Goal: Communication & Community: Answer question/provide support

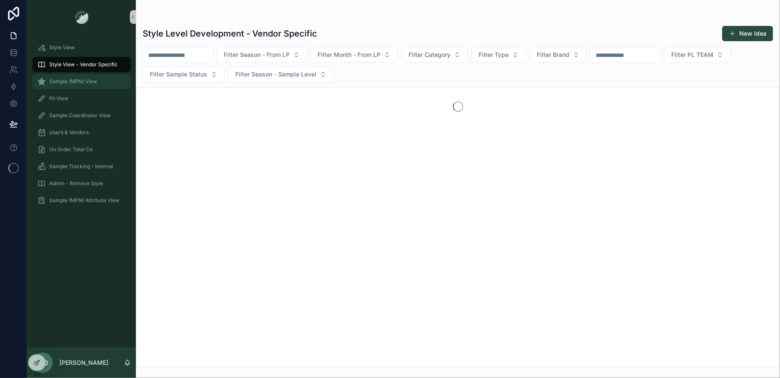
click at [87, 81] on span "Sample (MPN) View" at bounding box center [73, 81] width 48 height 7
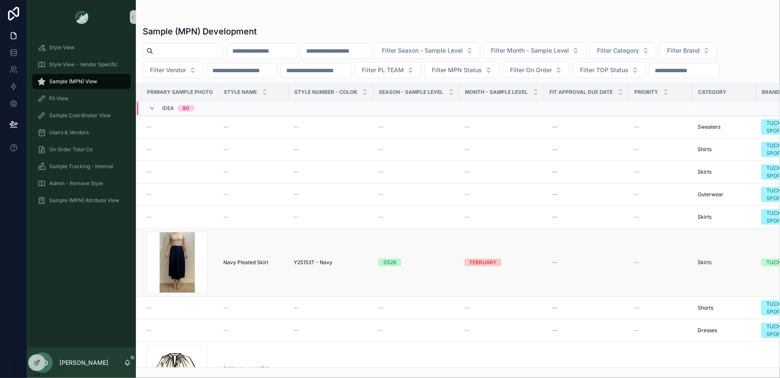
click at [254, 259] on span "Navy Pleated Skirt" at bounding box center [245, 262] width 45 height 7
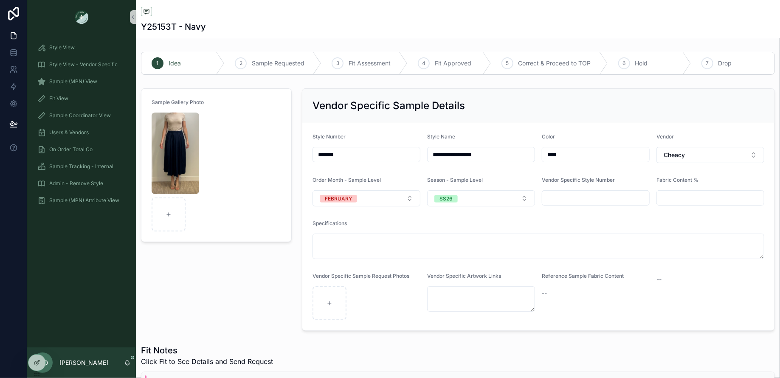
scroll to position [183, 0]
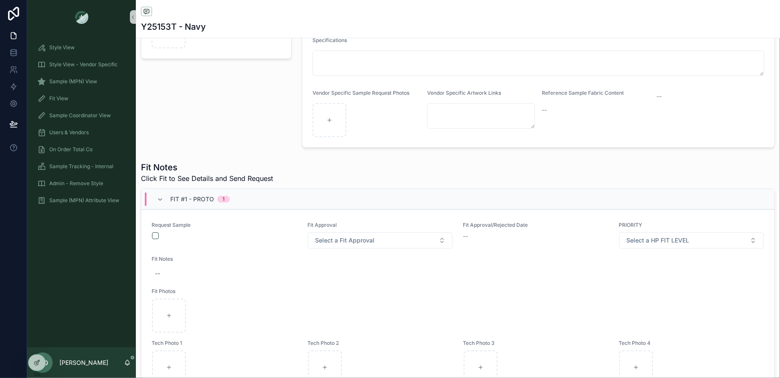
click at [155, 193] on div "Fit #1 - Proto 1" at bounding box center [193, 199] width 93 height 14
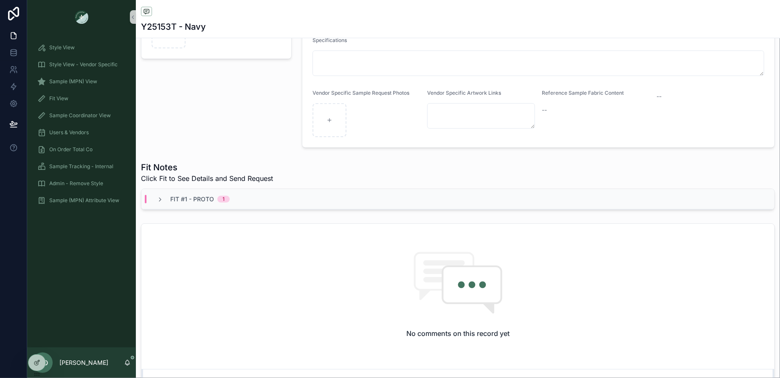
click at [151, 198] on div "Fit #1 - Proto 1" at bounding box center [193, 199] width 93 height 8
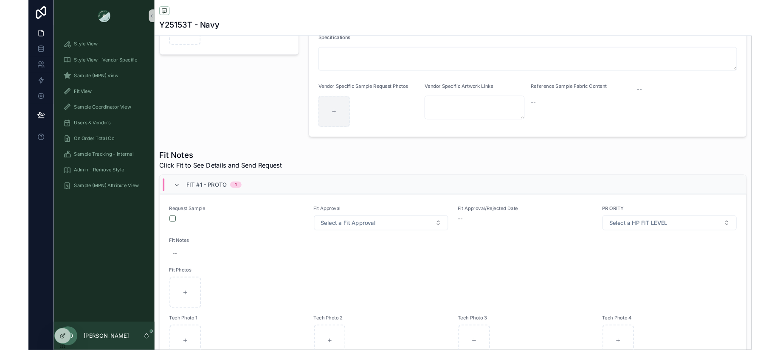
scroll to position [243, 0]
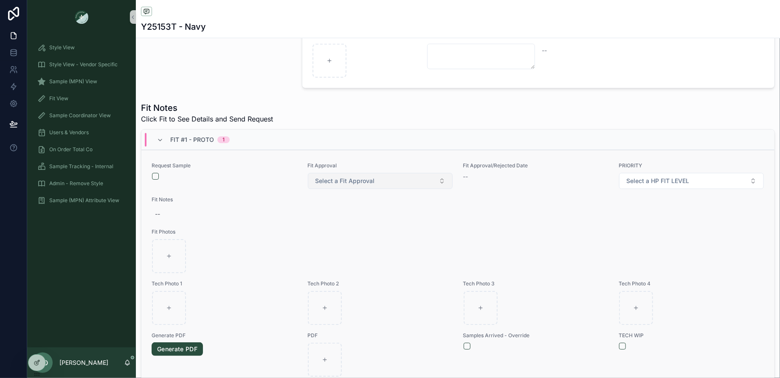
click at [340, 182] on span "Select a Fit Approval" at bounding box center [344, 181] width 59 height 8
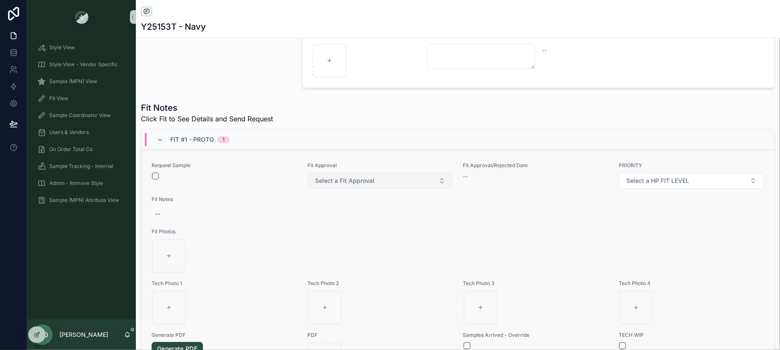
click at [389, 184] on button "Select a Fit Approval" at bounding box center [380, 181] width 145 height 16
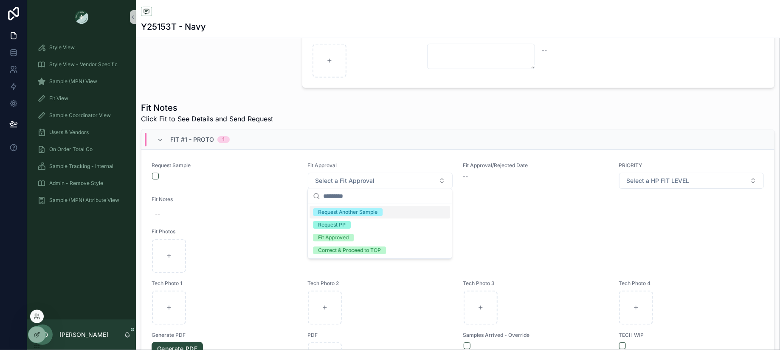
click at [38, 312] on div at bounding box center [37, 317] width 14 height 14
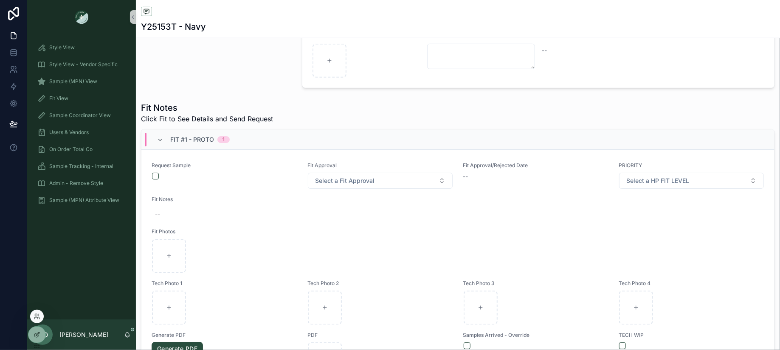
click at [36, 313] on div at bounding box center [37, 317] width 14 height 14
click at [37, 315] on icon at bounding box center [37, 317] width 7 height 7
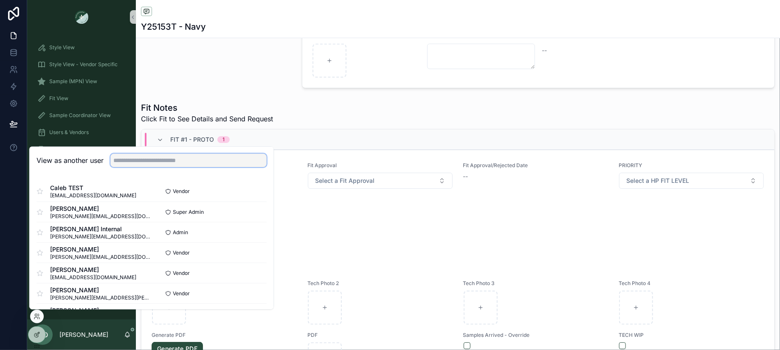
click at [128, 161] on input "text" at bounding box center [188, 161] width 156 height 14
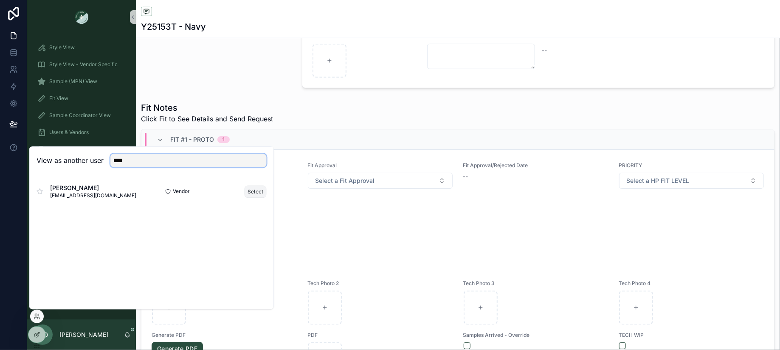
type input "****"
click at [254, 191] on button "Select" at bounding box center [256, 192] width 22 height 12
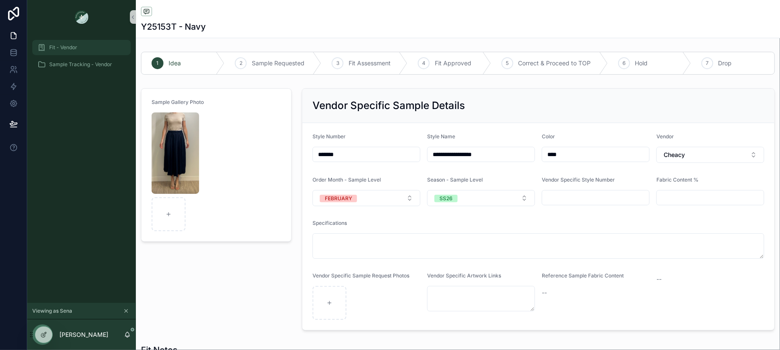
click at [59, 50] on span "Fit - Vendor" at bounding box center [63, 47] width 28 height 7
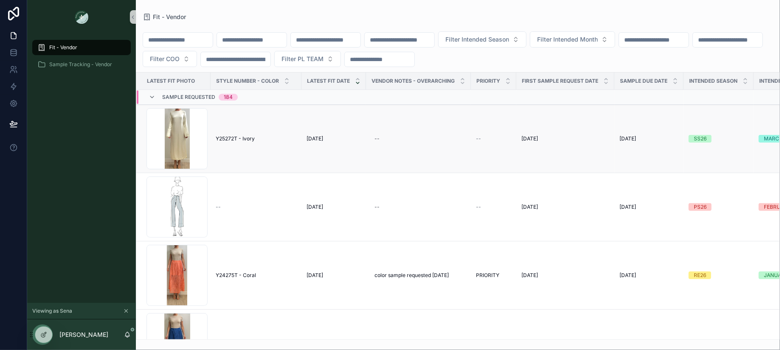
click at [241, 137] on span "Y25272T - Ivory" at bounding box center [235, 139] width 39 height 7
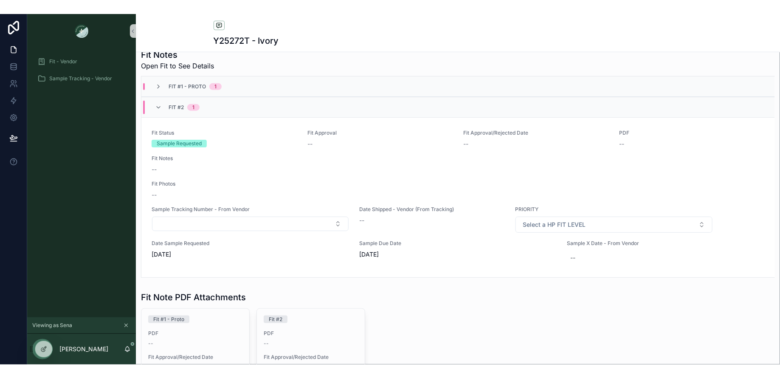
scroll to position [345, 0]
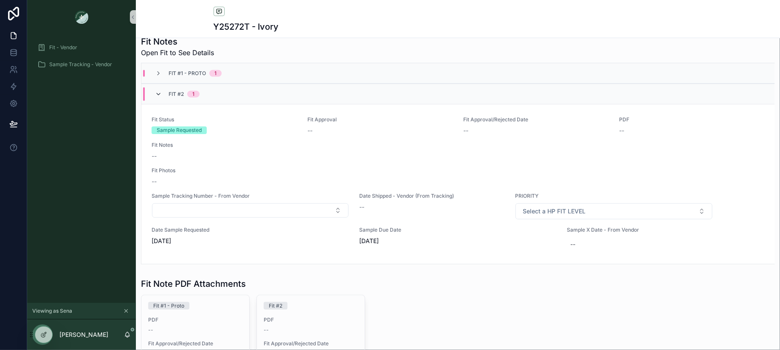
click at [157, 96] on icon "scrollable content" at bounding box center [158, 94] width 7 height 7
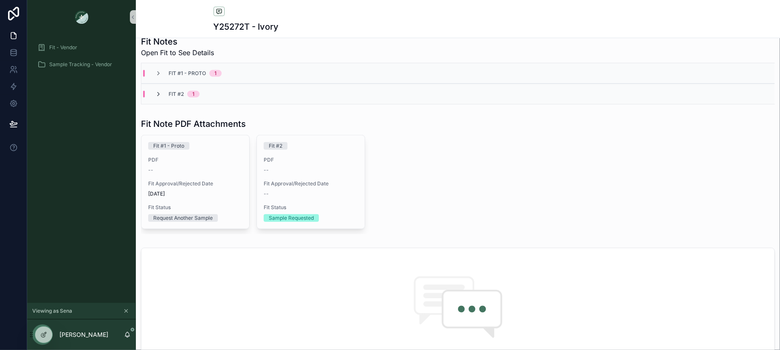
click at [157, 95] on icon "scrollable content" at bounding box center [158, 94] width 7 height 7
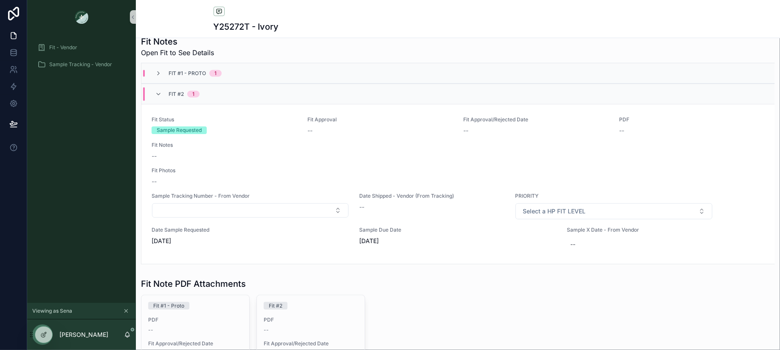
click at [157, 95] on icon "scrollable content" at bounding box center [158, 94] width 7 height 7
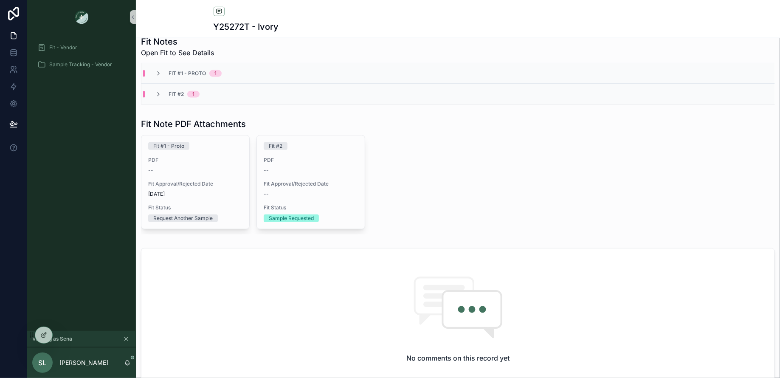
click at [124, 340] on icon "scrollable content" at bounding box center [126, 339] width 6 height 6
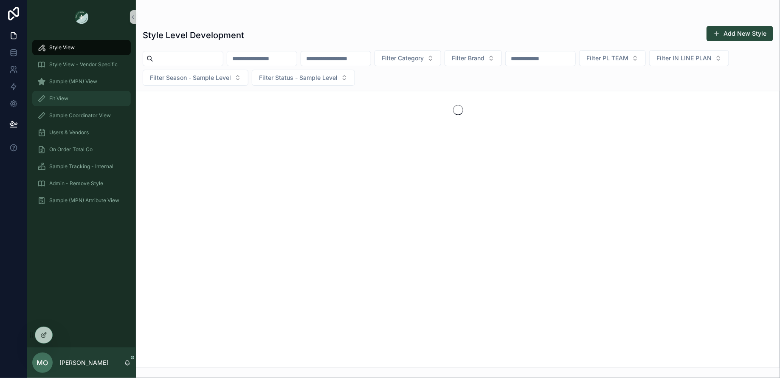
click at [68, 98] on span "Fit View" at bounding box center [58, 98] width 19 height 7
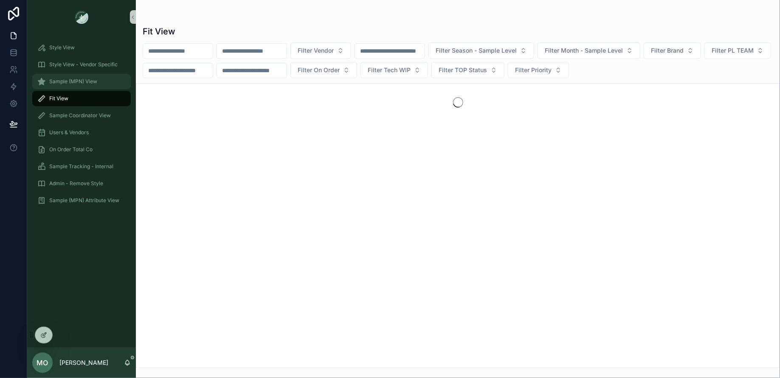
click at [90, 79] on span "Sample (MPN) View" at bounding box center [73, 81] width 48 height 7
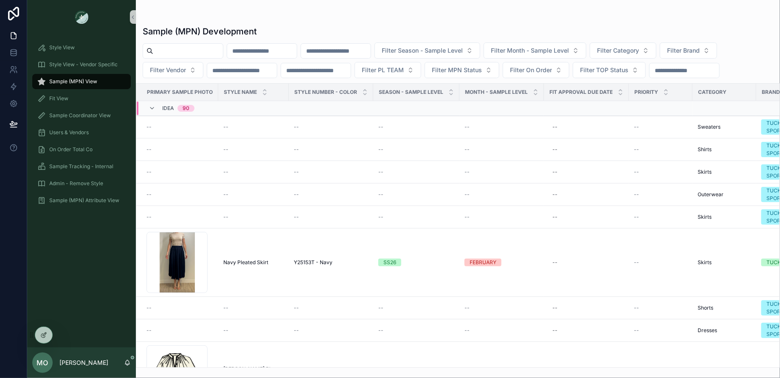
click at [157, 105] on div "Idea 90" at bounding box center [172, 109] width 46 height 14
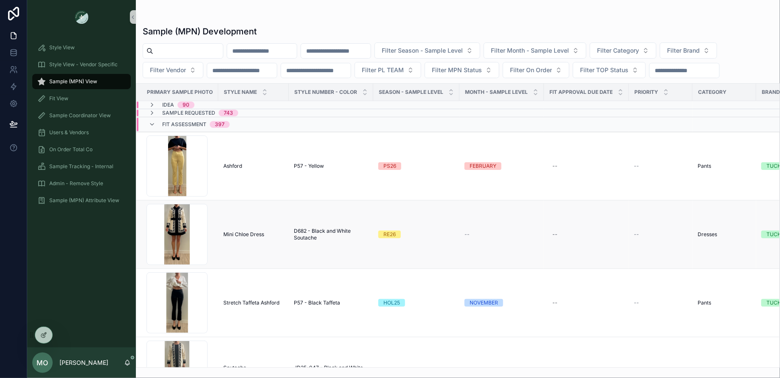
click at [246, 232] on span "Mini Chloe Dress" at bounding box center [243, 234] width 41 height 7
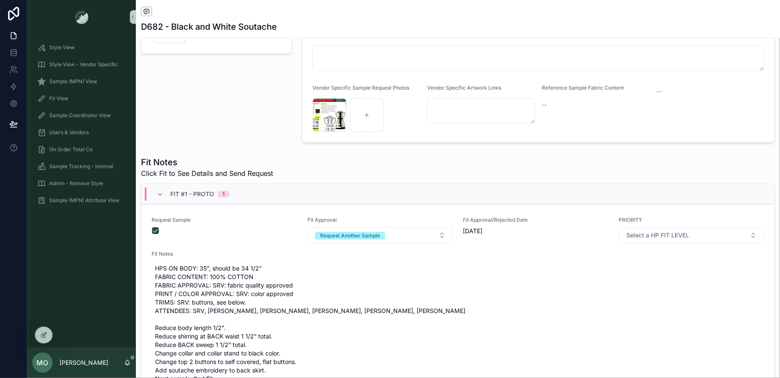
scroll to position [189, 0]
click at [158, 193] on icon "scrollable content" at bounding box center [160, 193] width 7 height 7
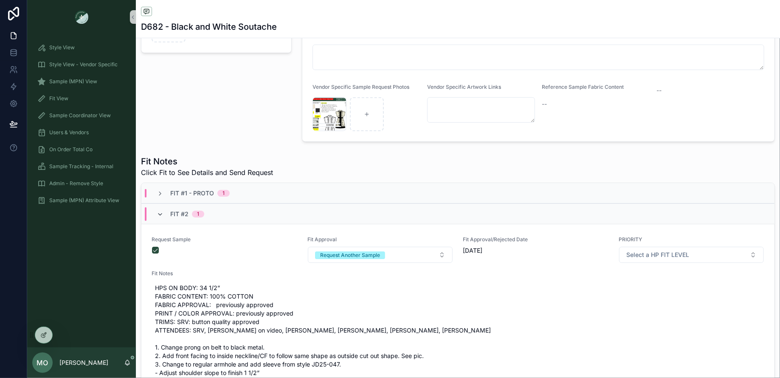
click at [161, 211] on icon "scrollable content" at bounding box center [160, 214] width 7 height 7
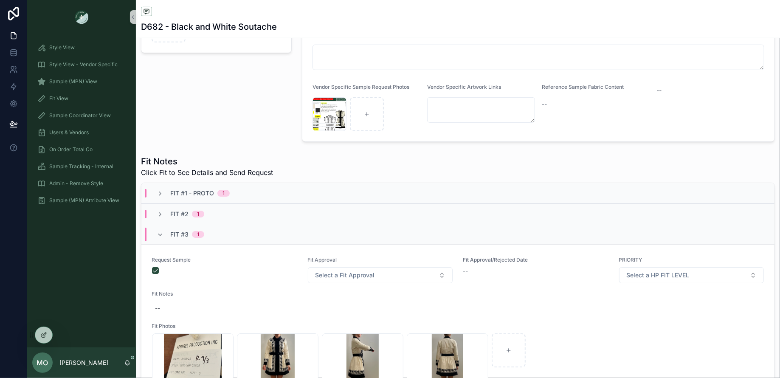
click at [158, 237] on div "Fit #3 1" at bounding box center [181, 235] width 48 height 14
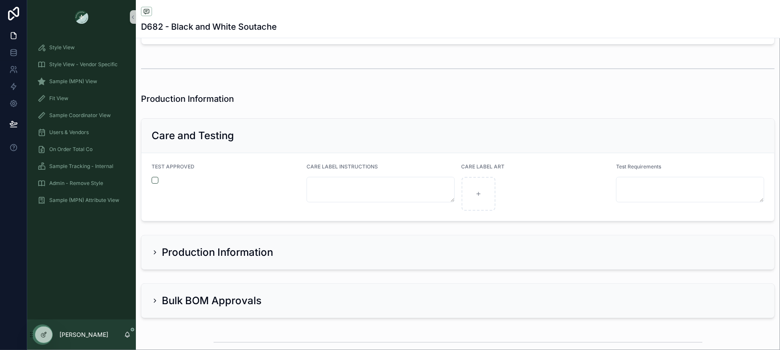
scroll to position [1615, 0]
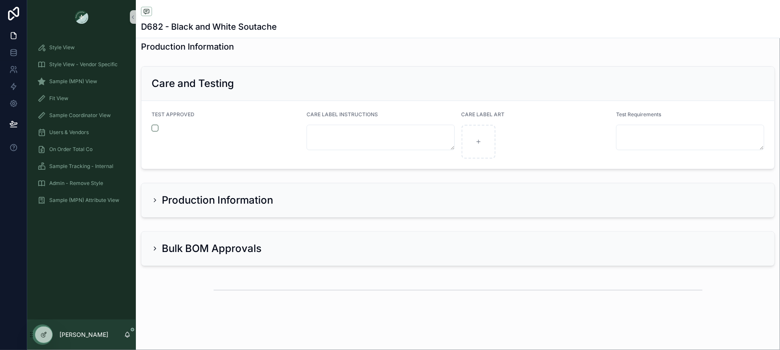
click at [259, 242] on h2 "Bulk BOM Approvals" at bounding box center [212, 249] width 100 height 14
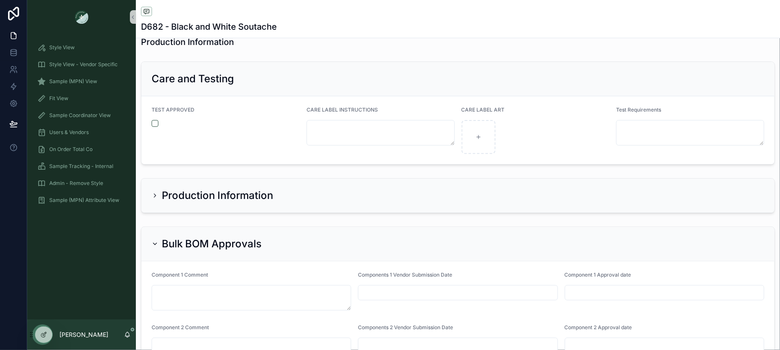
click at [250, 195] on div "Production Information" at bounding box center [457, 196] width 633 height 34
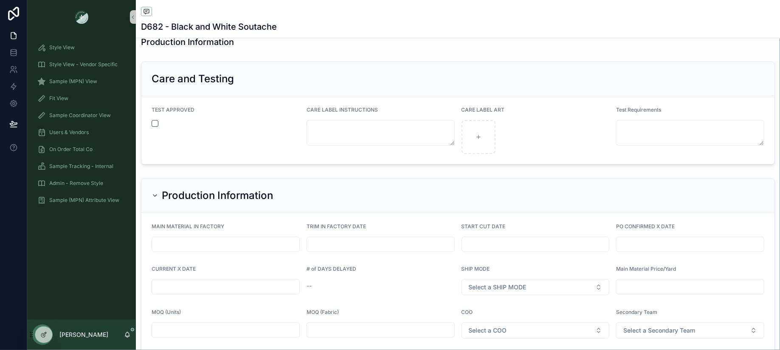
click at [250, 195] on div "Production Information" at bounding box center [457, 196] width 633 height 34
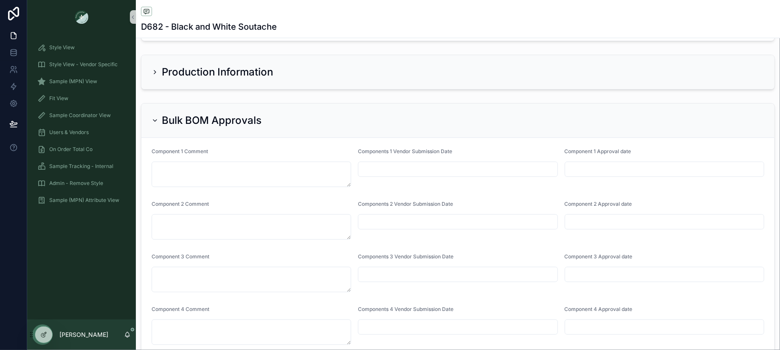
scroll to position [1742, 0]
click at [164, 115] on h2 "Bulk BOM Approvals" at bounding box center [212, 122] width 100 height 14
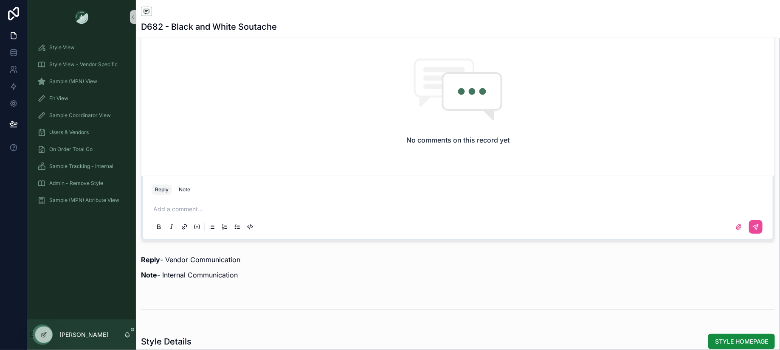
scroll to position [385, 0]
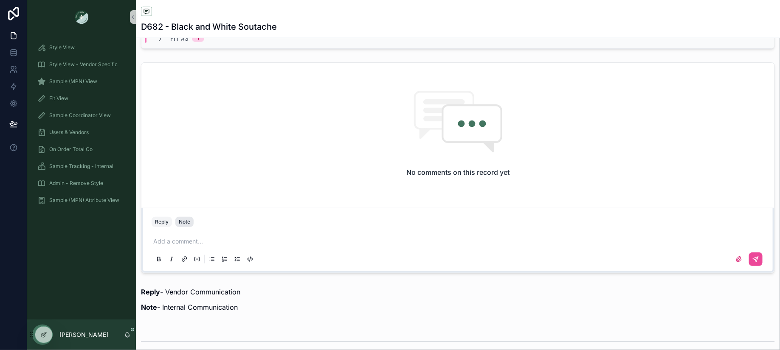
click at [184, 219] on div "Note" at bounding box center [184, 222] width 11 height 7
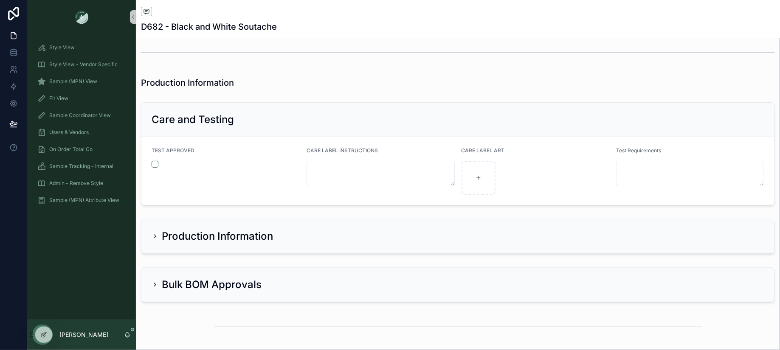
scroll to position [1615, 0]
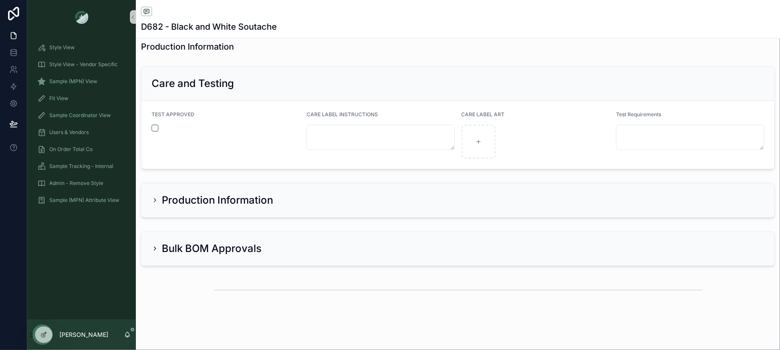
click at [248, 194] on h2 "Production Information" at bounding box center [217, 201] width 111 height 14
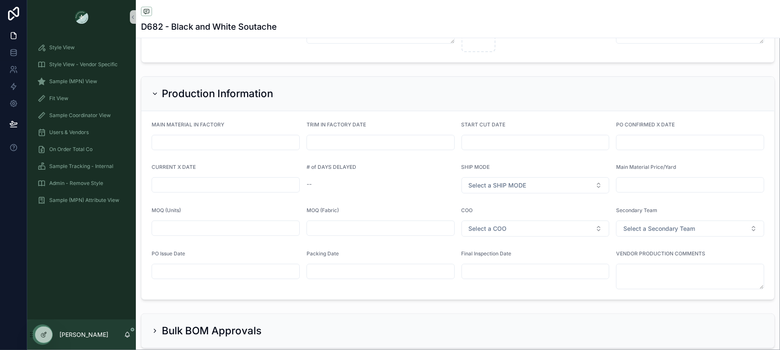
scroll to position [1721, 0]
click at [63, 336] on icon at bounding box center [62, 335] width 7 height 7
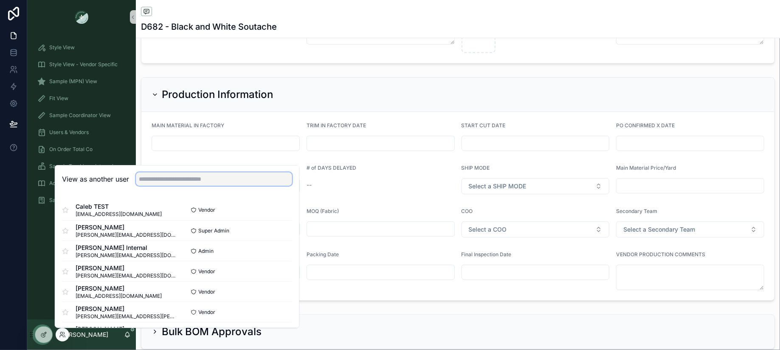
click at [148, 175] on input "text" at bounding box center [214, 179] width 156 height 14
type input "******"
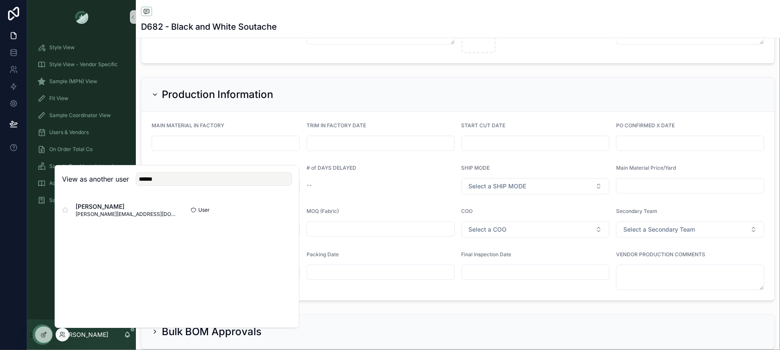
click at [40, 264] on div "Style View Style View - Vendor Specific Sample (MPN) View Fit View Sample Coord…" at bounding box center [81, 177] width 109 height 286
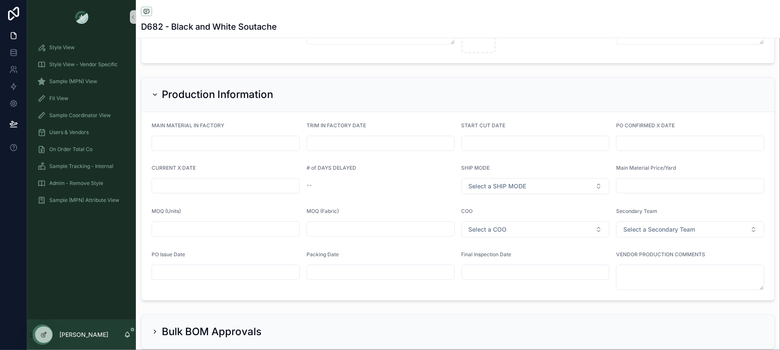
click at [157, 91] on icon "scrollable content" at bounding box center [155, 94] width 7 height 7
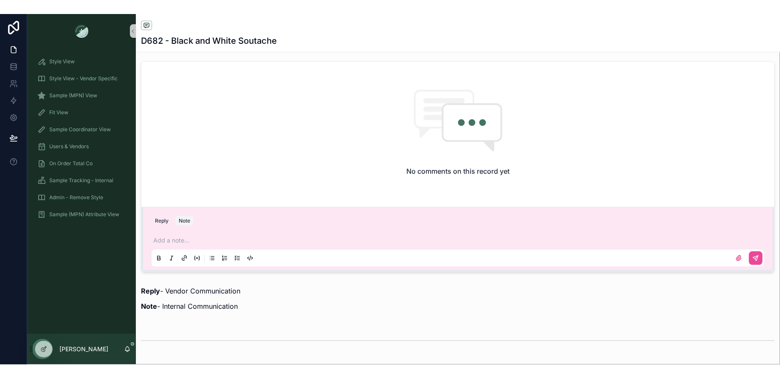
scroll to position [350, 0]
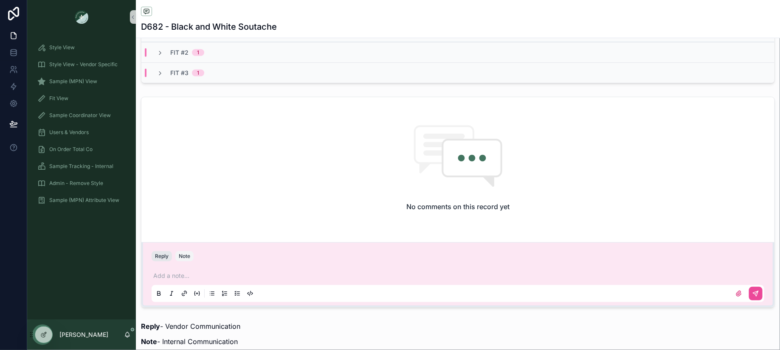
click at [156, 252] on button "Reply" at bounding box center [162, 257] width 20 height 10
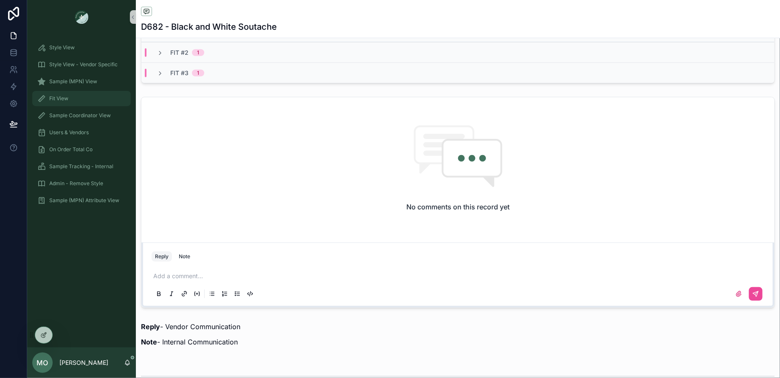
click at [76, 103] on div "Fit View" at bounding box center [81, 99] width 88 height 14
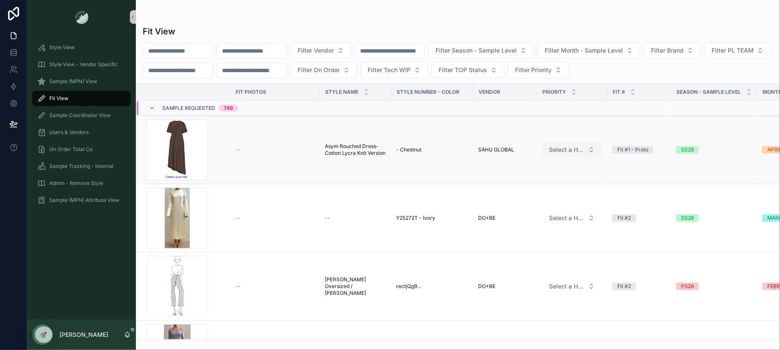
click at [568, 152] on span "Select a HP FIT LEVEL" at bounding box center [567, 150] width 36 height 8
click at [552, 72] on span "Filter Priority" at bounding box center [533, 70] width 37 height 8
click at [693, 69] on div "Filter Vendor Filter Season - Sample Level Filter Month - Sample Level Filter B…" at bounding box center [458, 60] width 644 height 36
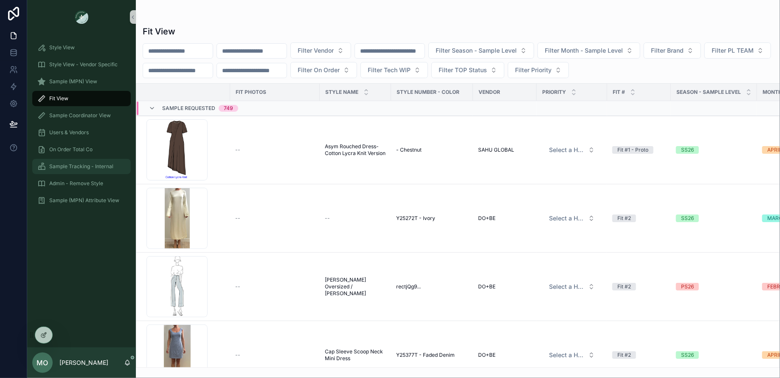
click at [66, 169] on span "Sample Tracking - Internal" at bounding box center [81, 166] width 64 height 7
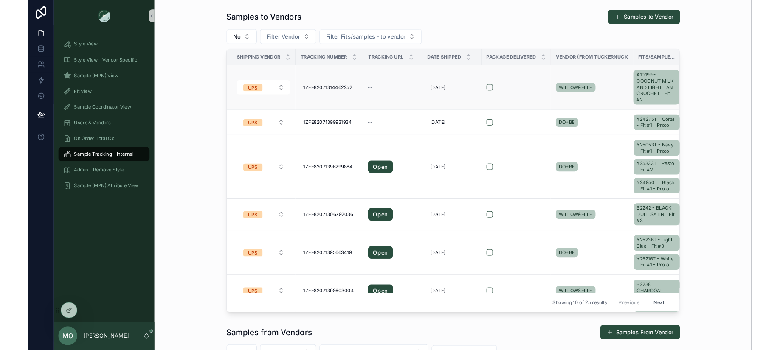
scroll to position [0, 15]
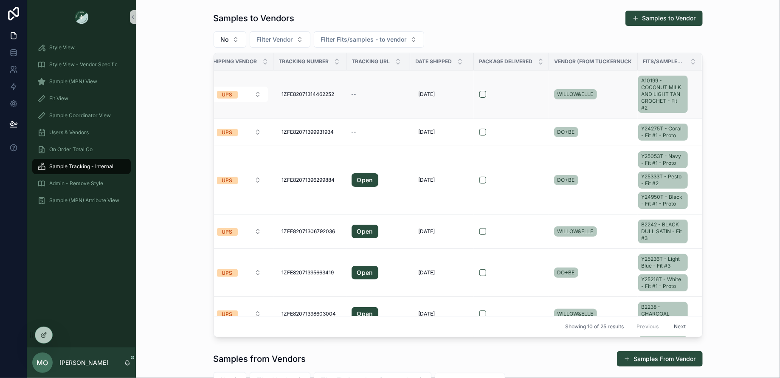
click at [689, 113] on div "A10199 - COCONUT MILK AND LIGHT TAN CROCHET - Fit #2" at bounding box center [665, 94] width 53 height 41
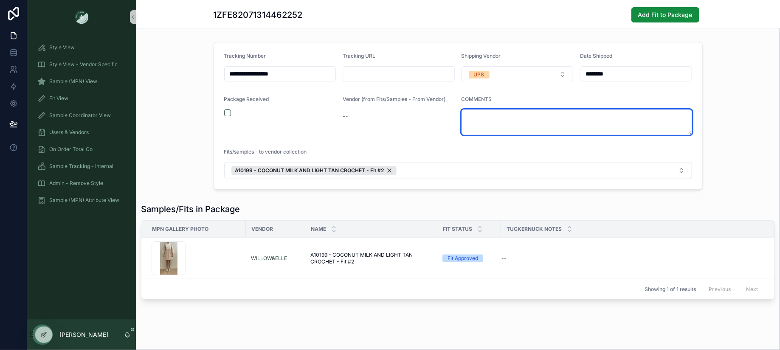
click at [511, 118] on textarea "scrollable content" at bounding box center [577, 122] width 231 height 25
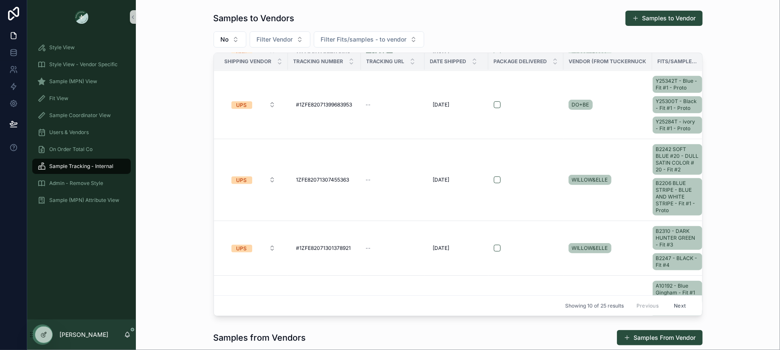
scroll to position [258, 0]
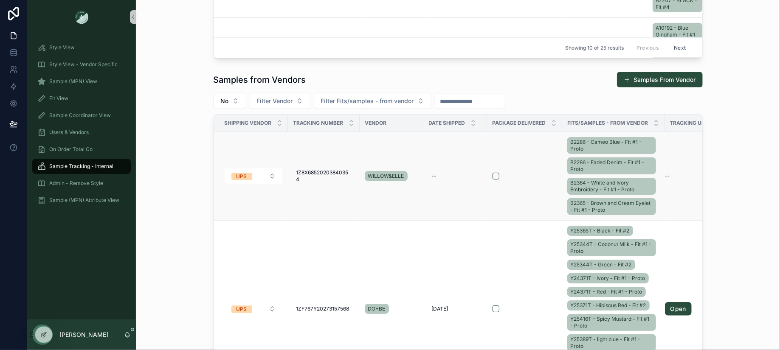
click at [658, 195] on div "B2286 - Cameo Blue - Fit #1 - Proto B2286 - Faded Denim - Fit #1 - Proto B2364 …" at bounding box center [614, 177] width 92 height 82
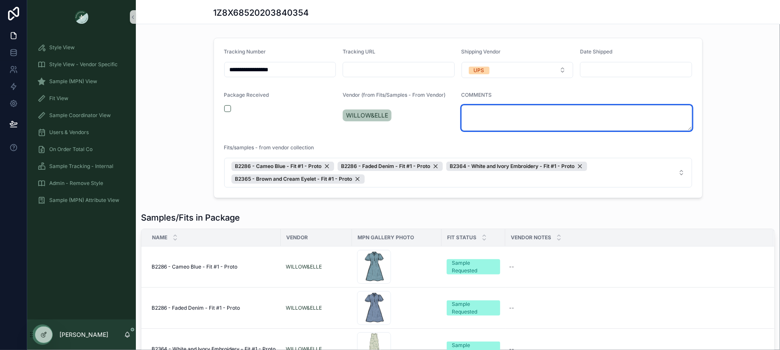
click at [580, 118] on textarea "scrollable content" at bounding box center [577, 117] width 231 height 25
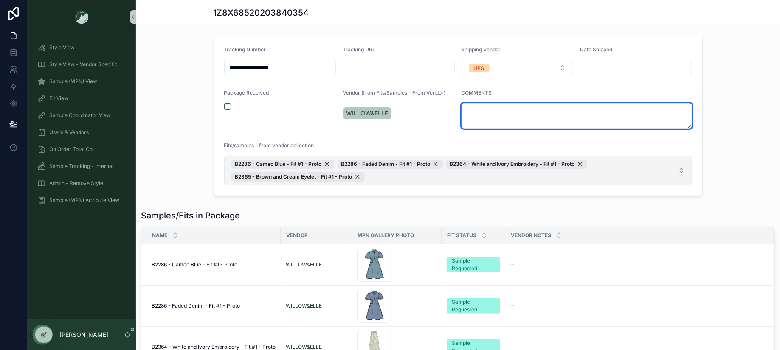
scroll to position [2, 0]
click at [530, 123] on textarea "scrollable content" at bounding box center [577, 116] width 231 height 25
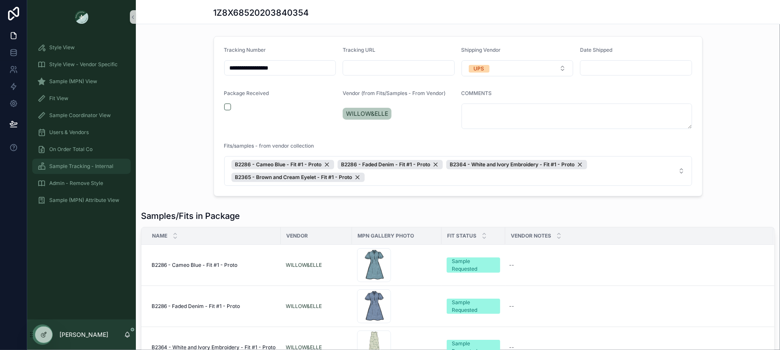
click at [62, 167] on span "Sample Tracking - Internal" at bounding box center [81, 166] width 64 height 7
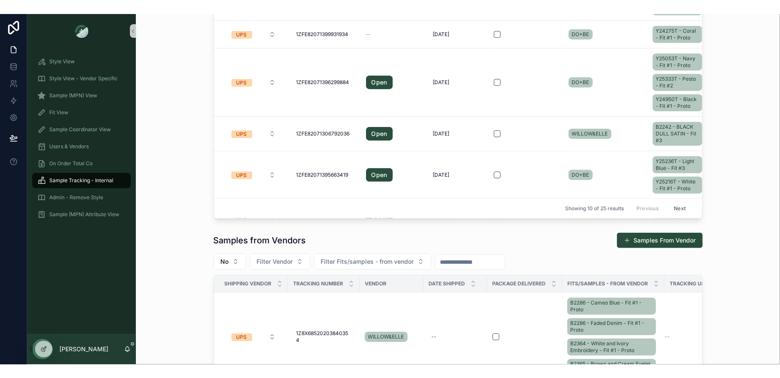
scroll to position [111, 0]
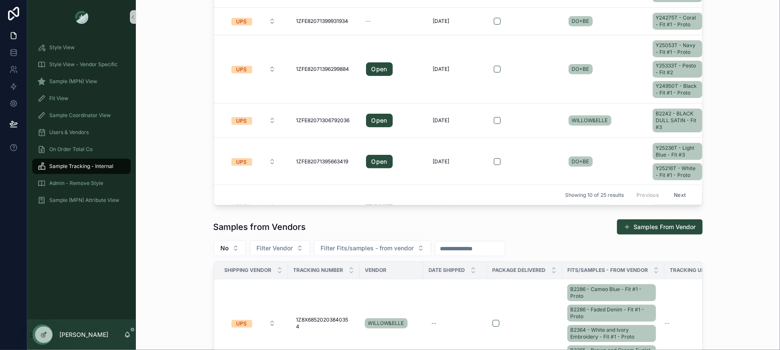
click at [484, 247] on input "scrollable content" at bounding box center [470, 249] width 70 height 12
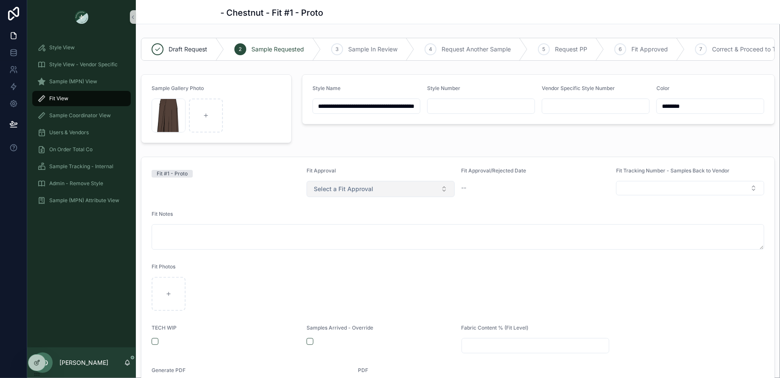
click at [410, 189] on button "Select a Fit Approval" at bounding box center [381, 189] width 148 height 16
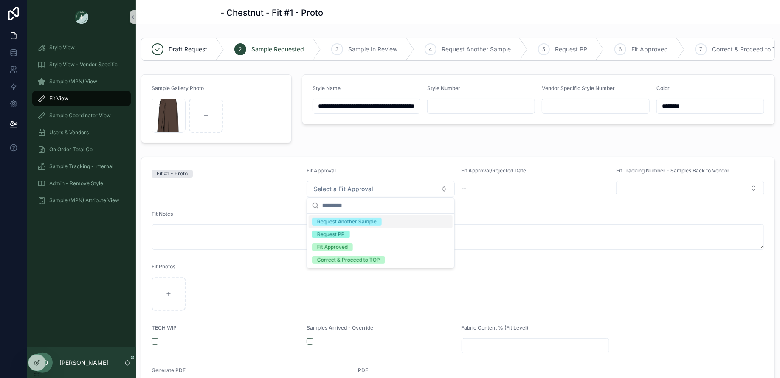
click at [411, 143] on div "**********" at bounding box center [538, 109] width 483 height 76
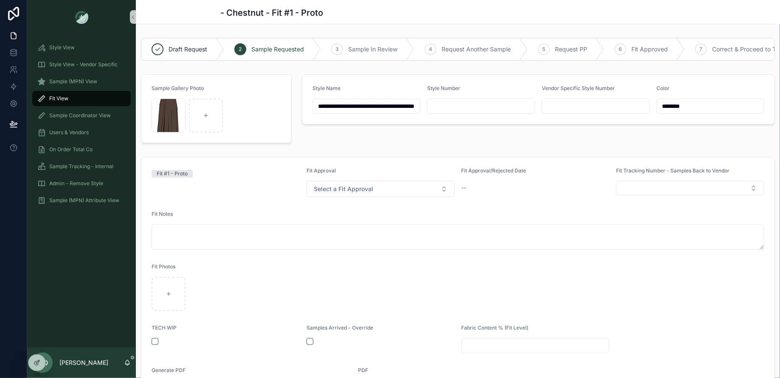
click at [51, 94] on div "Fit View" at bounding box center [81, 99] width 88 height 14
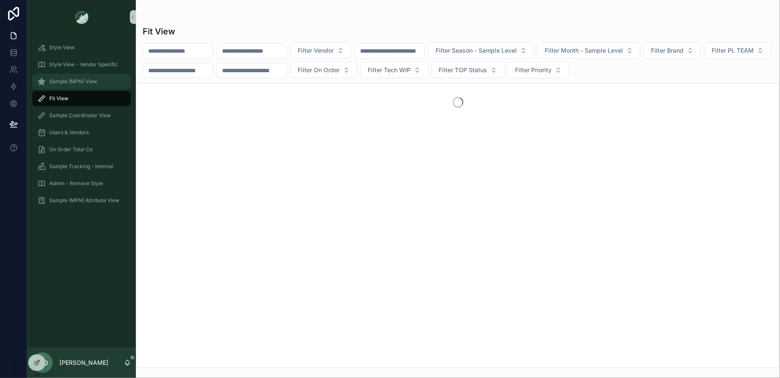
click at [59, 81] on span "Sample (MPN) View" at bounding box center [73, 81] width 48 height 7
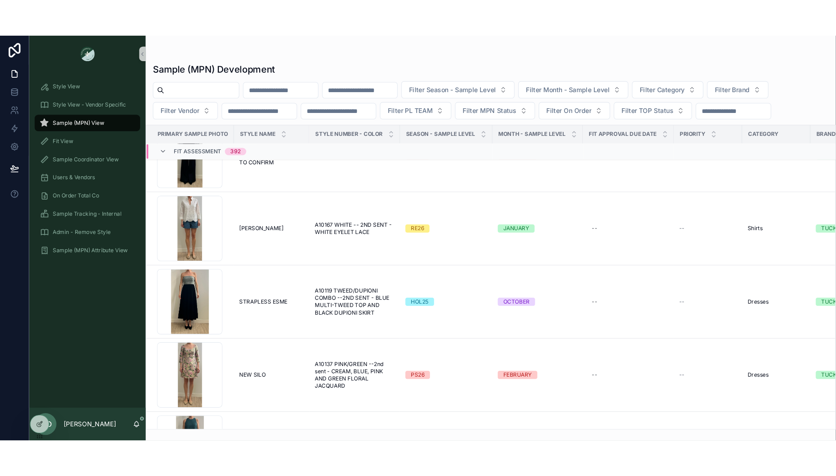
scroll to position [1237, 0]
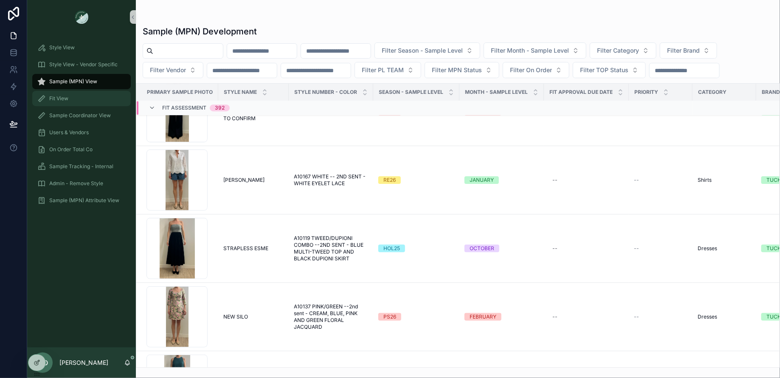
click at [53, 100] on span "Fit View" at bounding box center [58, 98] width 19 height 7
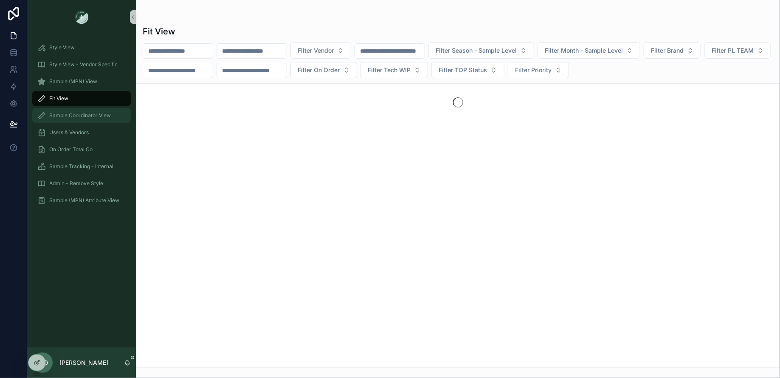
click at [55, 112] on div "Sample Coordinator View" at bounding box center [81, 116] width 88 height 14
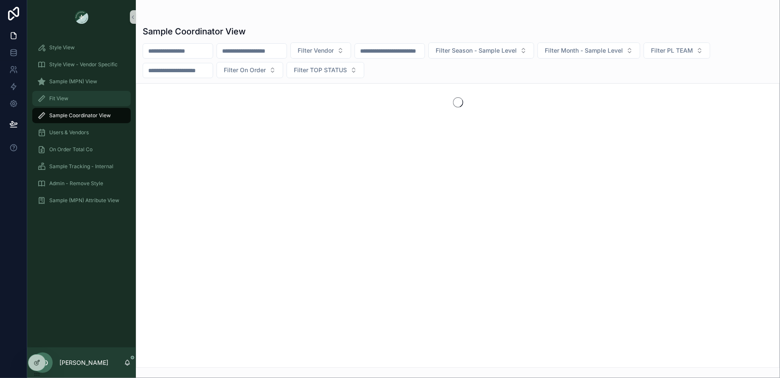
click at [59, 96] on span "Fit View" at bounding box center [58, 98] width 19 height 7
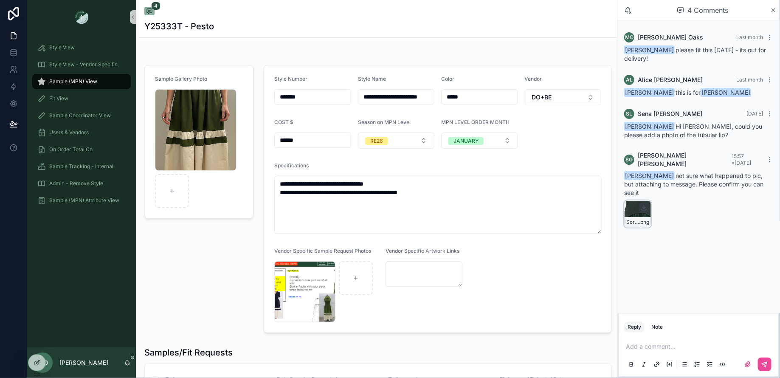
click at [635, 201] on div "Screenshot-2025-09-02-at-11.19.36-AM .png" at bounding box center [638, 214] width 27 height 27
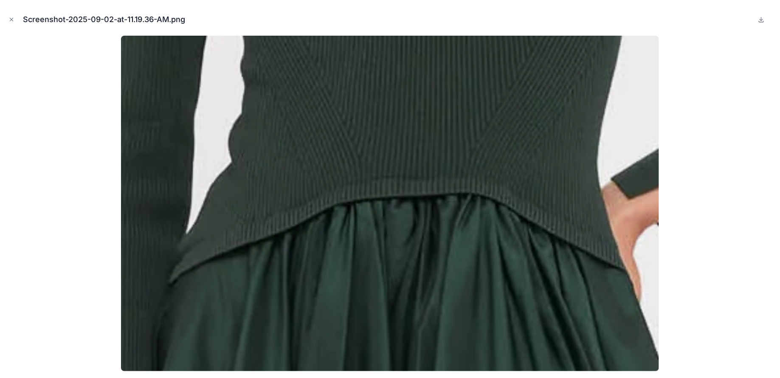
click at [17, 19] on div "Screenshot-2025-09-02-at-11.19.36-AM.png" at bounding box center [390, 19] width 767 height 25
click at [14, 19] on icon "Close modal" at bounding box center [11, 20] width 6 height 6
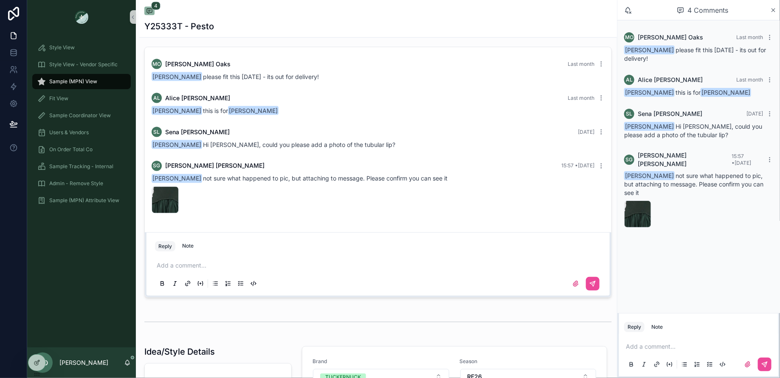
scroll to position [641, 0]
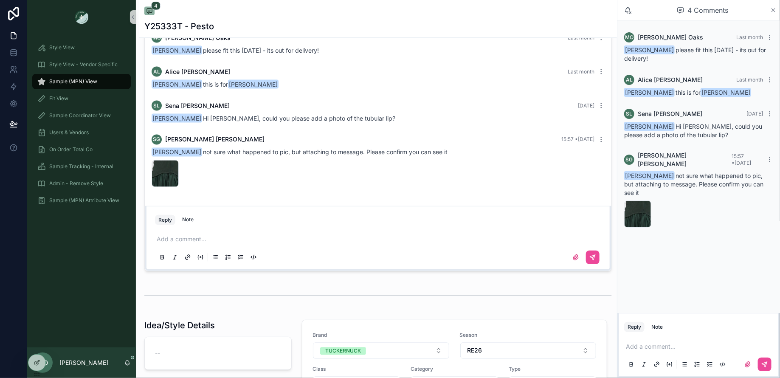
click at [775, 11] on icon "scrollable content" at bounding box center [774, 10] width 6 height 7
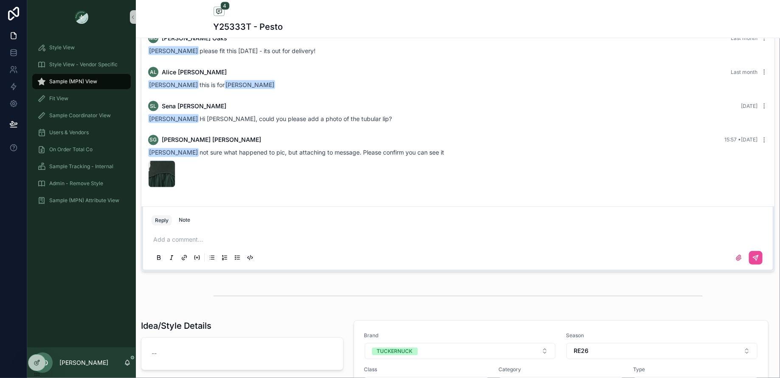
scroll to position [423, 0]
click at [76, 85] on div "Sample (MPN) View" at bounding box center [81, 82] width 88 height 14
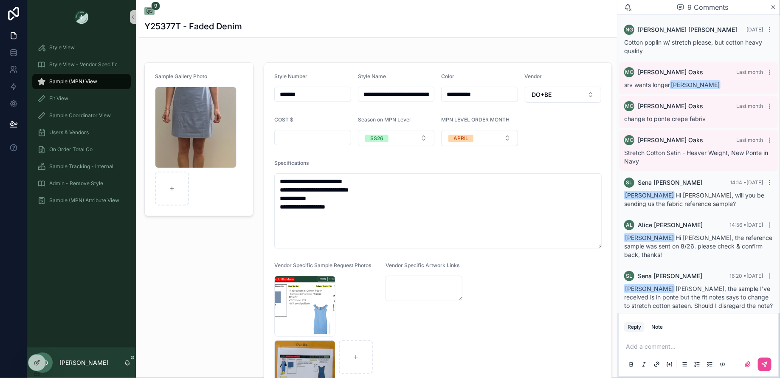
scroll to position [0, 33]
drag, startPoint x: 364, startPoint y: 94, endPoint x: 487, endPoint y: 95, distance: 123.6
click at [487, 95] on form "**********" at bounding box center [438, 237] width 348 height 349
click at [68, 76] on div "Sample (MPN) View" at bounding box center [81, 82] width 88 height 14
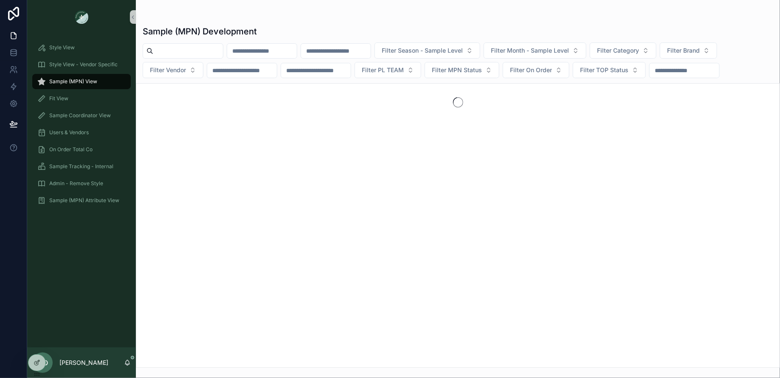
click at [194, 56] on input "scrollable content" at bounding box center [188, 51] width 70 height 12
paste input "**********"
type input "**********"
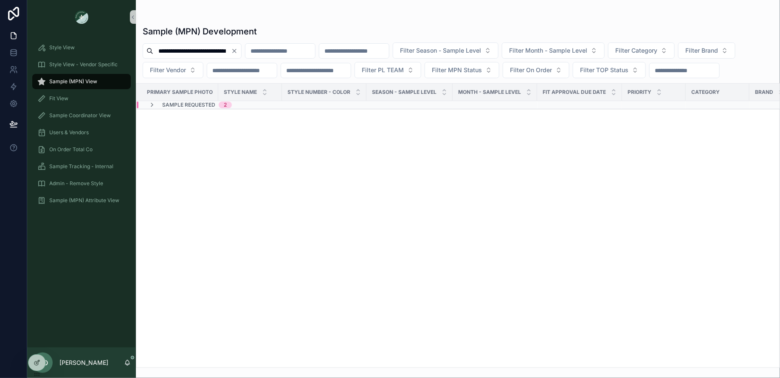
click at [184, 102] on span "Sample Requested" at bounding box center [188, 105] width 53 height 7
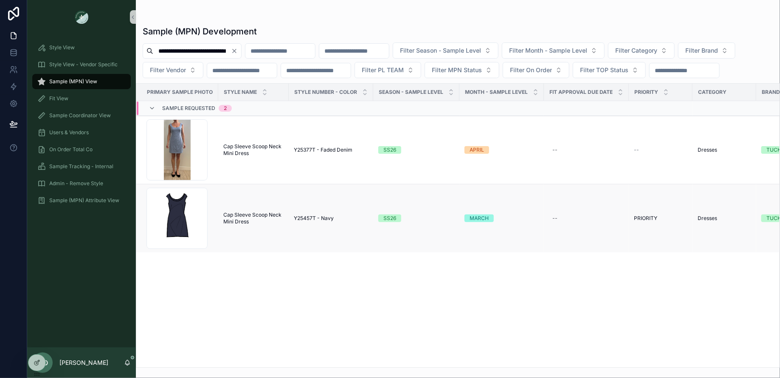
click at [248, 223] on span "Cap Sleeve Scoop Neck Mini Dress" at bounding box center [253, 219] width 60 height 14
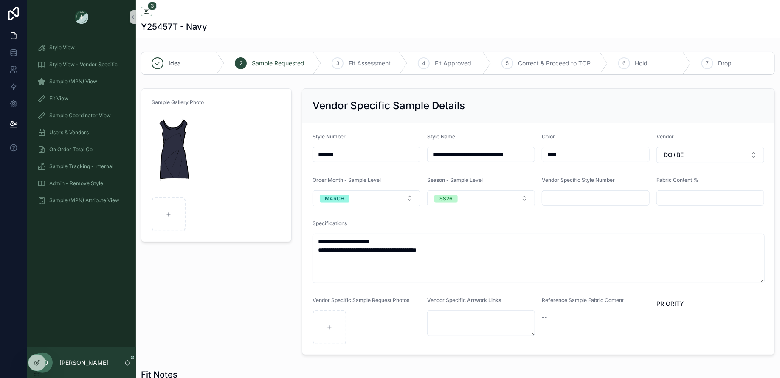
drag, startPoint x: 362, startPoint y: 153, endPoint x: 285, endPoint y: 153, distance: 77.3
click at [130, 370] on div "MO [PERSON_NAME]" at bounding box center [81, 363] width 109 height 31
click at [128, 365] on icon "scrollable content" at bounding box center [128, 364] width 2 height 1
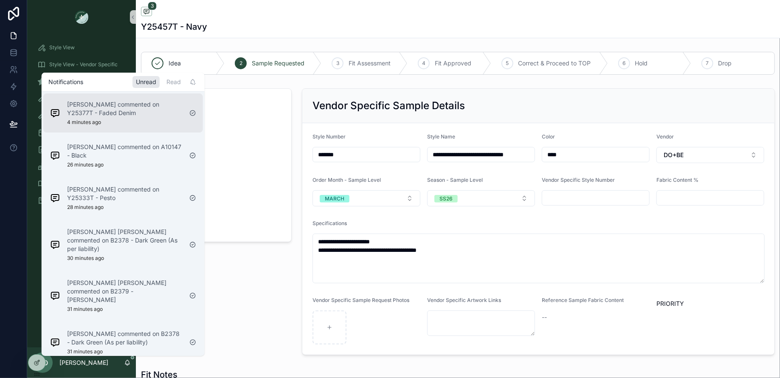
click at [112, 114] on p "[PERSON_NAME] commented on Y25377T - Faded Denim" at bounding box center [125, 108] width 116 height 17
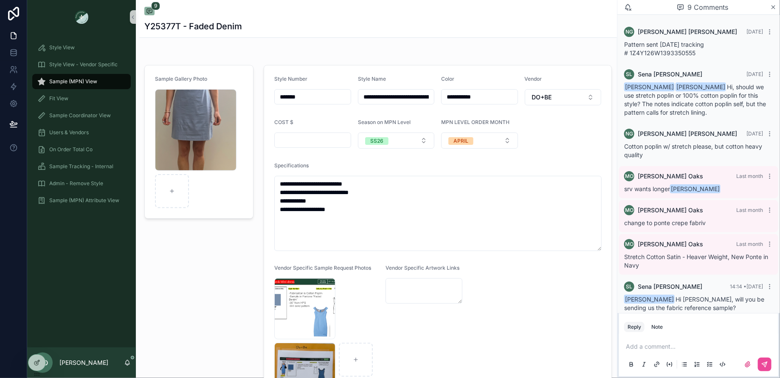
scroll to position [104, 0]
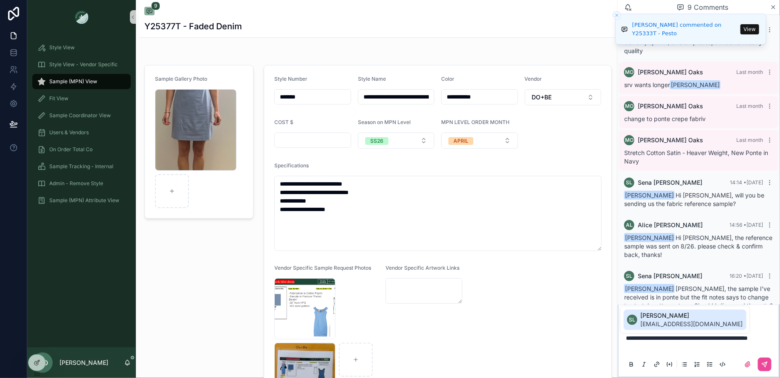
click at [678, 321] on span "[EMAIL_ADDRESS][DOMAIN_NAME]" at bounding box center [692, 324] width 102 height 8
click at [659, 343] on p "scrollable content" at bounding box center [700, 346] width 149 height 8
click at [652, 341] on p "**********" at bounding box center [700, 338] width 149 height 8
click at [666, 320] on span "[EMAIL_ADDRESS][DOMAIN_NAME]" at bounding box center [692, 324] width 102 height 8
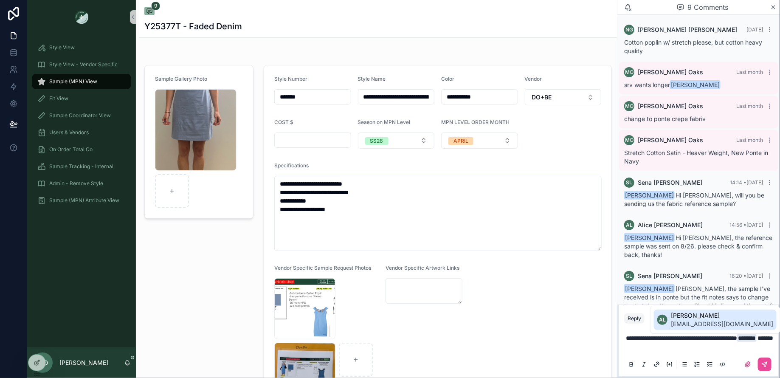
click at [669, 321] on li "AL [PERSON_NAME] [EMAIL_ADDRESS][DOMAIN_NAME]" at bounding box center [715, 320] width 123 height 20
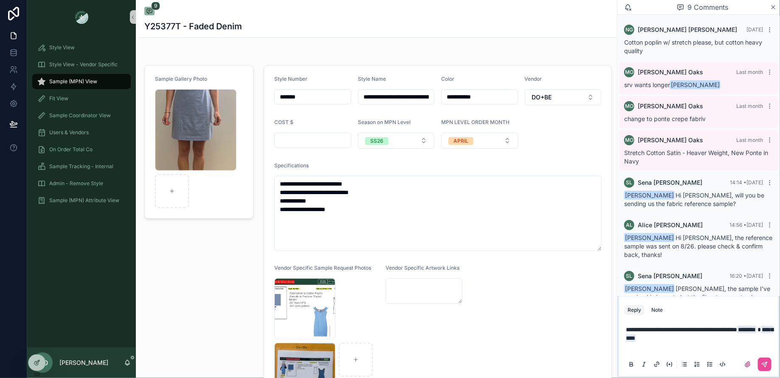
click at [701, 343] on p "scrollable content" at bounding box center [700, 346] width 149 height 8
click at [764, 364] on icon "scrollable content" at bounding box center [765, 364] width 5 height 5
